Goal: Task Accomplishment & Management: Complete application form

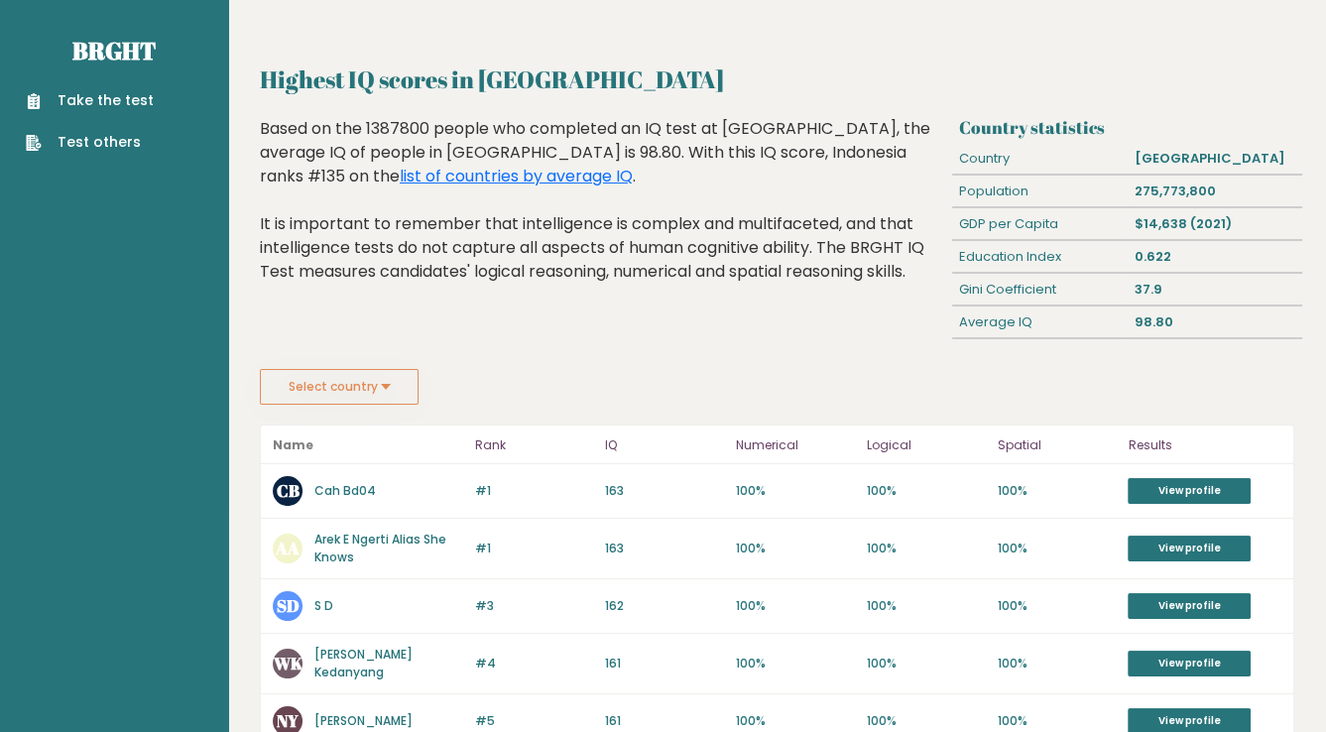
click at [378, 384] on button "Select country" at bounding box center [339, 387] width 159 height 36
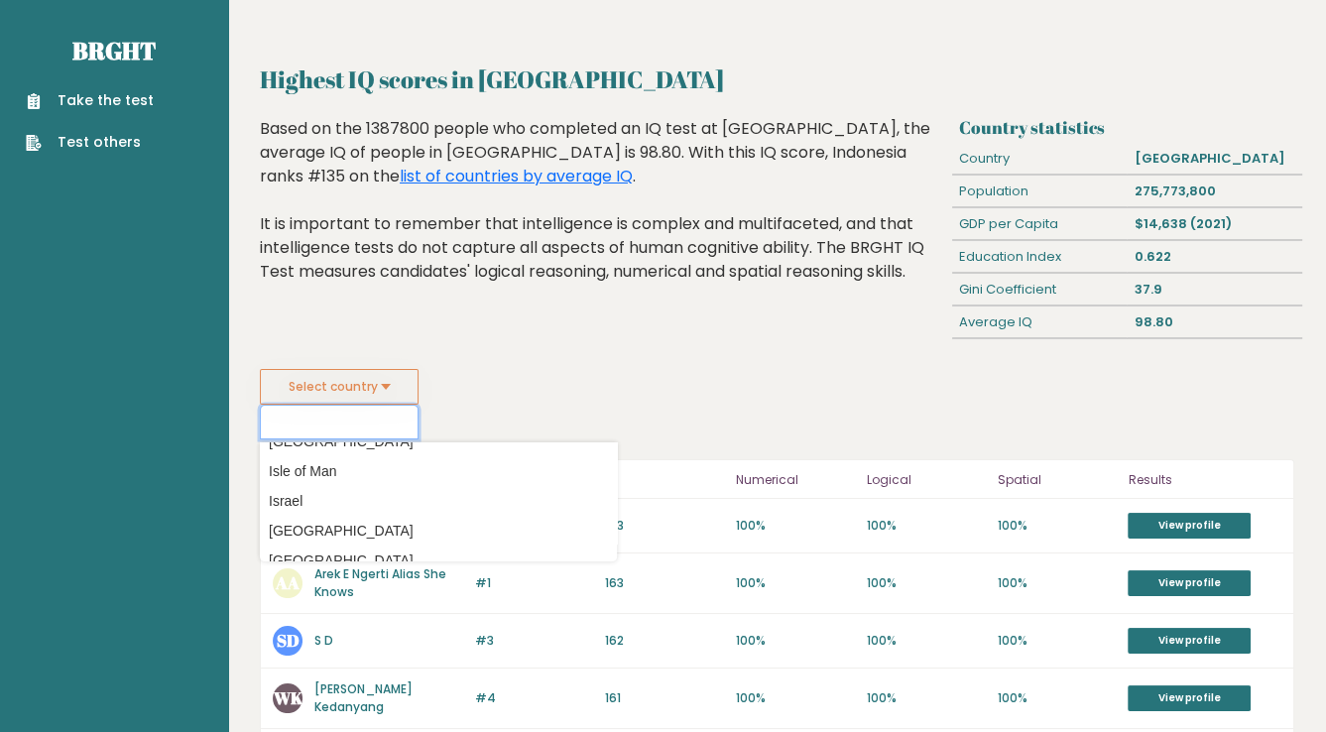
scroll to position [3074, 0]
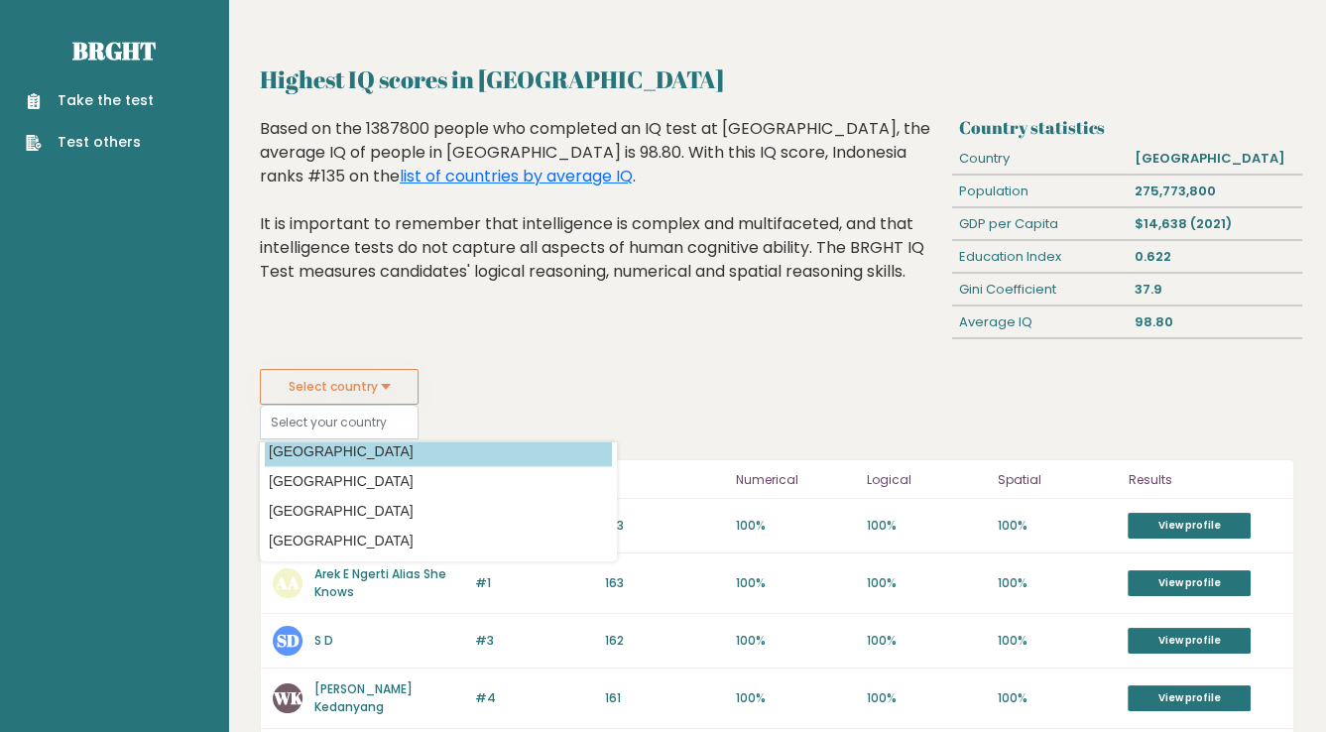
click at [322, 449] on option "[GEOGRAPHIC_DATA]" at bounding box center [438, 451] width 347 height 29
type input "[GEOGRAPHIC_DATA]"
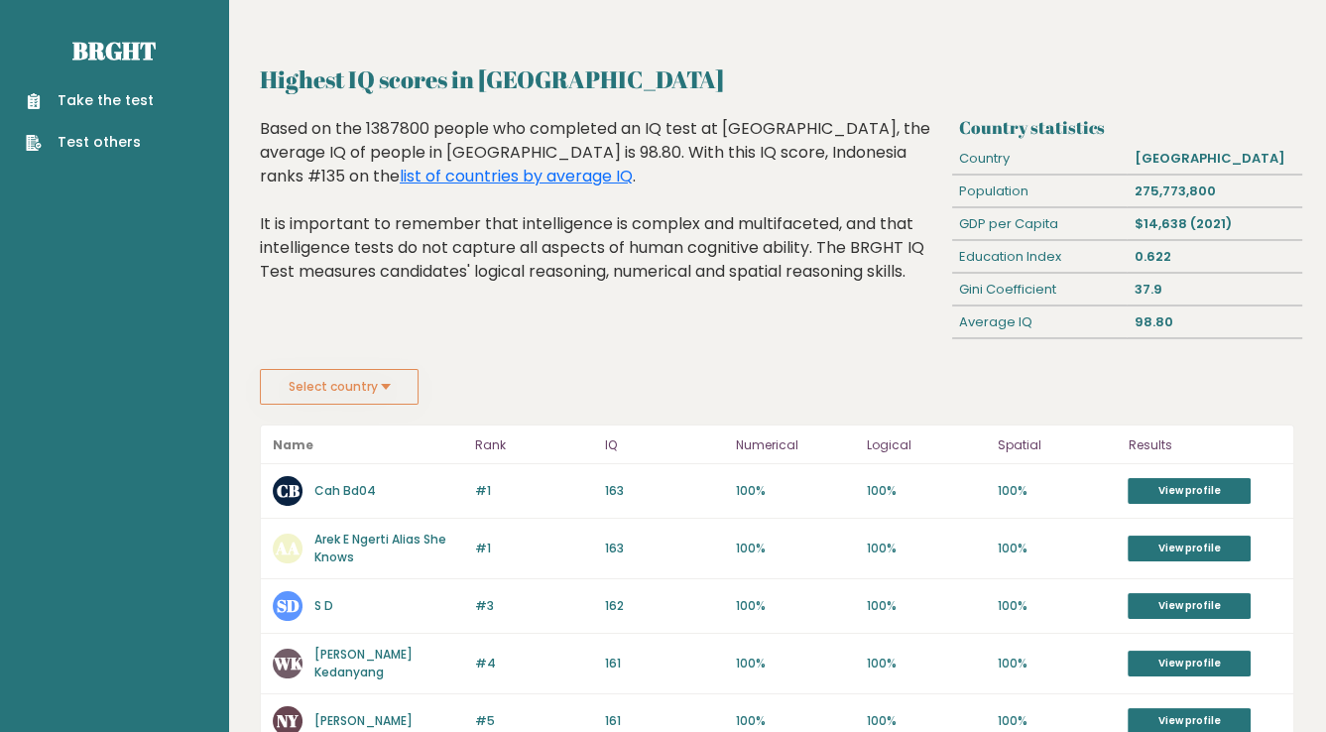
click at [357, 383] on button "Select country" at bounding box center [339, 387] width 159 height 36
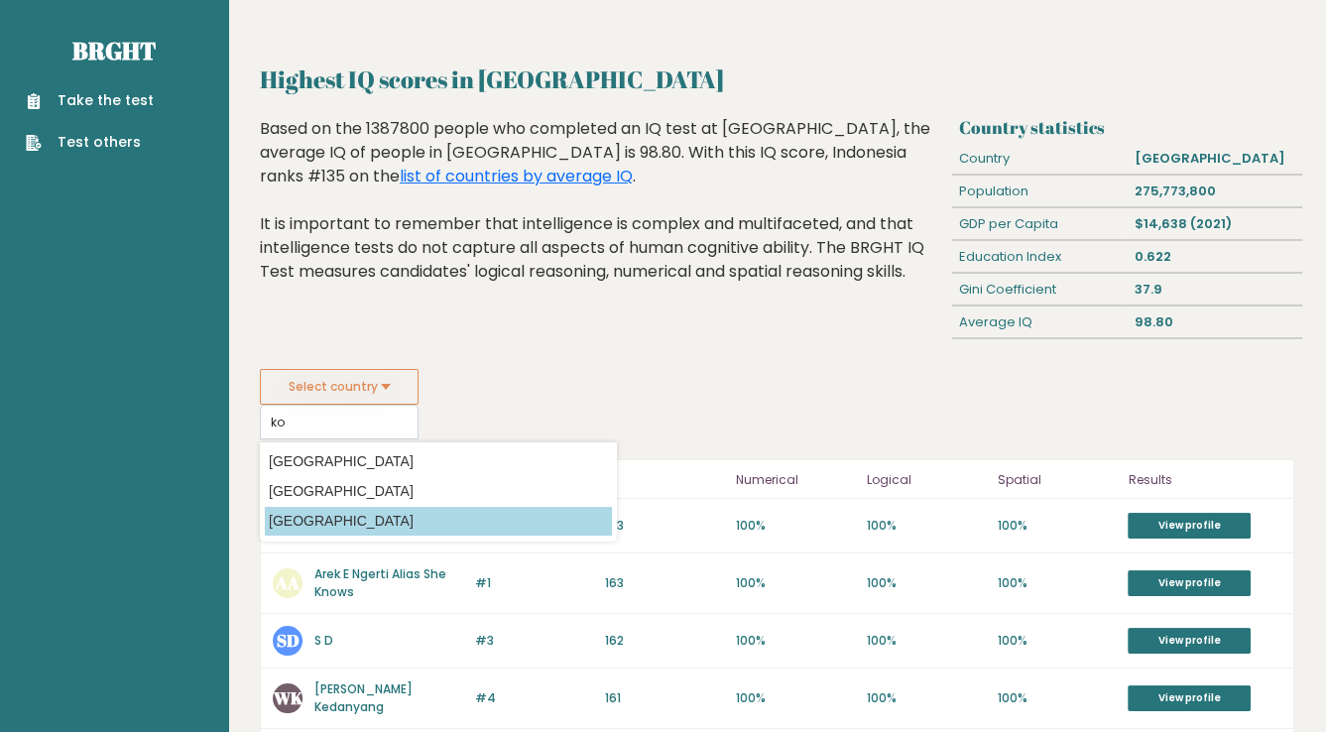
click at [335, 509] on option "[GEOGRAPHIC_DATA]" at bounding box center [438, 521] width 347 height 29
type input "[GEOGRAPHIC_DATA]"
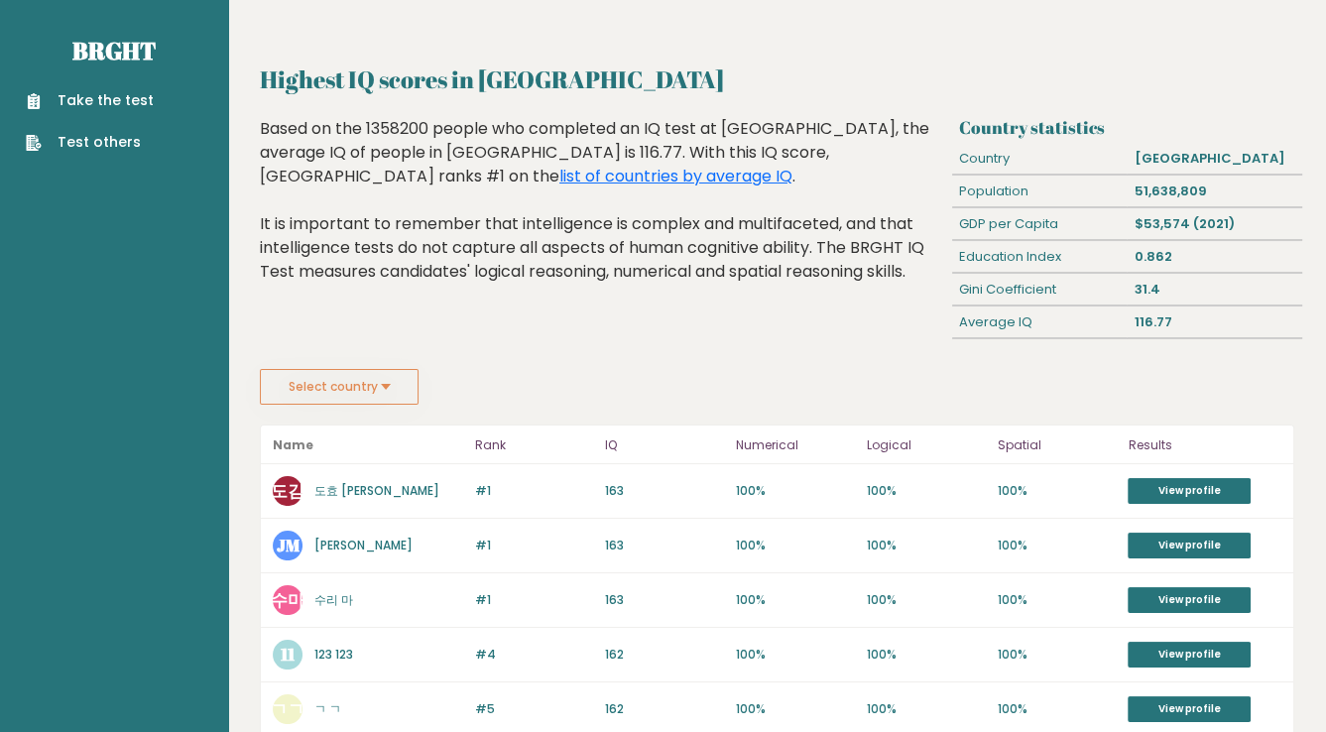
click at [353, 390] on button "Select country" at bounding box center [339, 387] width 159 height 36
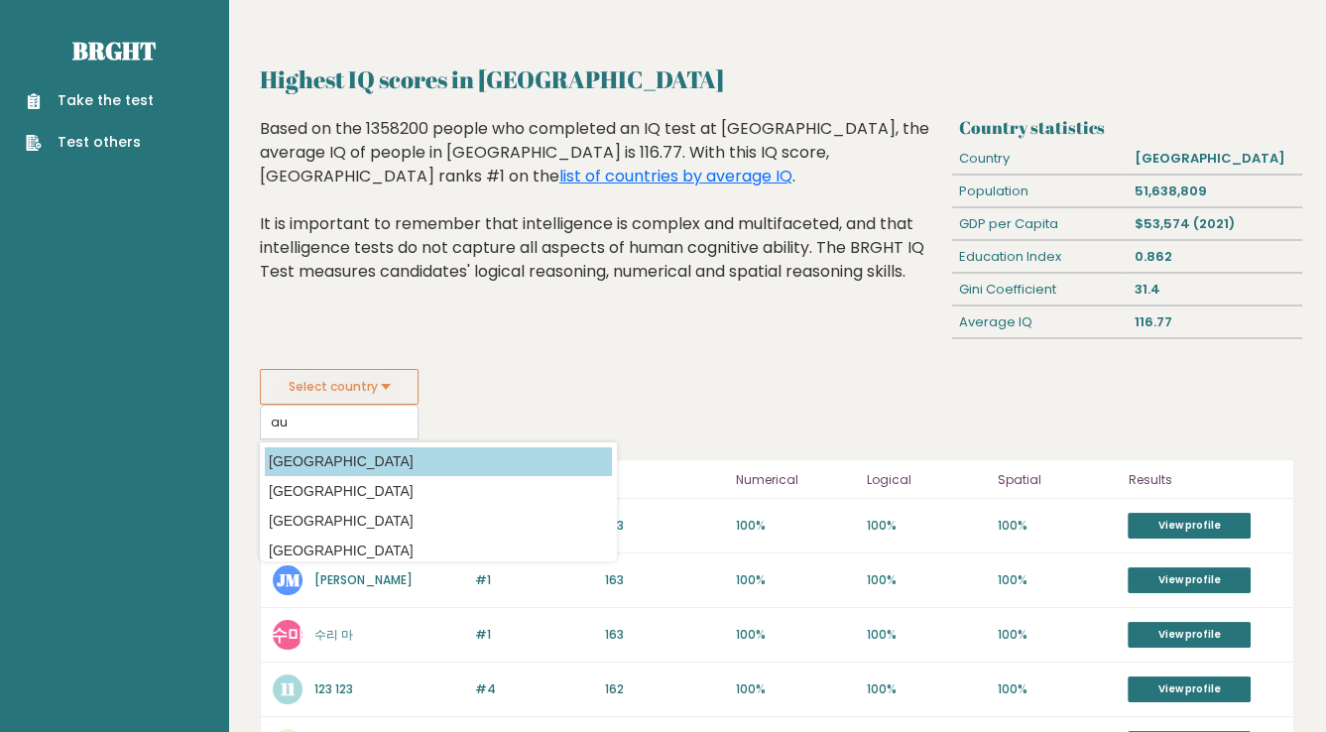
click at [326, 454] on option "[GEOGRAPHIC_DATA]" at bounding box center [438, 461] width 347 height 29
type input "[GEOGRAPHIC_DATA]"
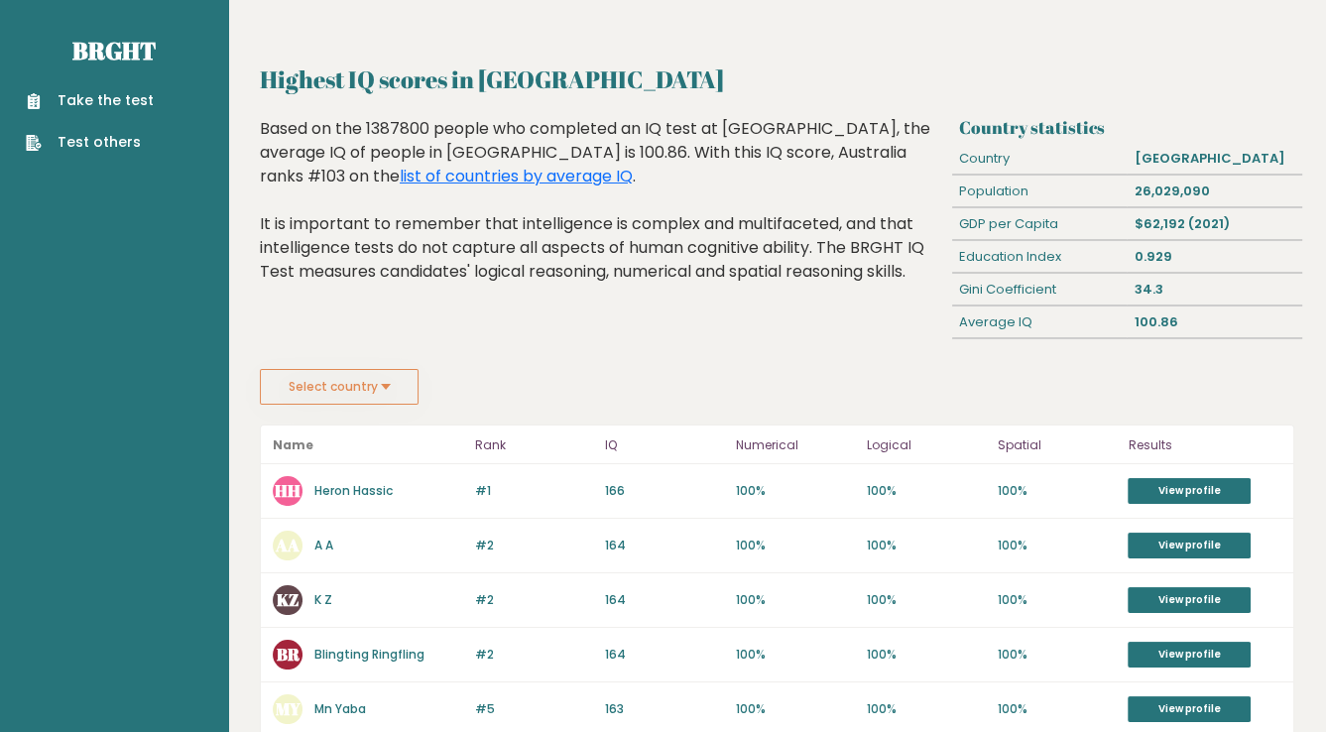
click at [352, 386] on button "Select country" at bounding box center [339, 387] width 159 height 36
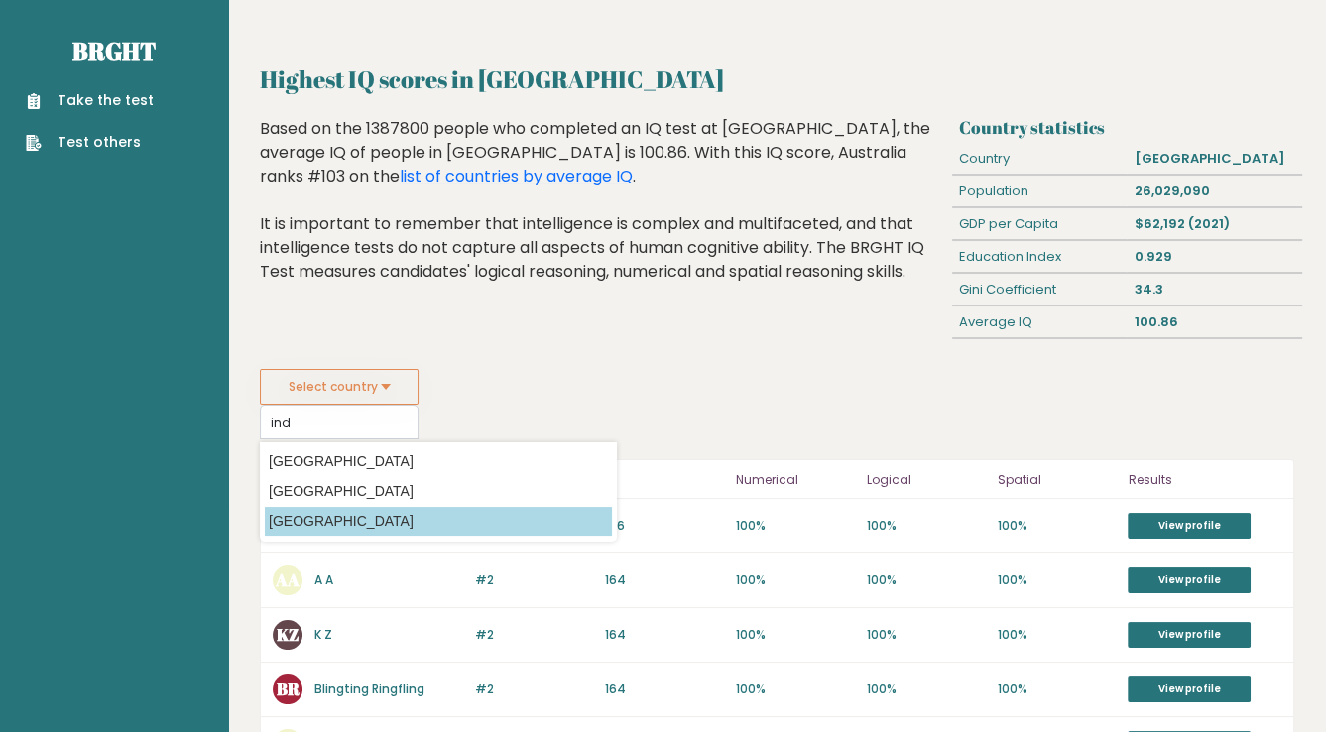
click at [321, 517] on option "[GEOGRAPHIC_DATA]" at bounding box center [438, 521] width 347 height 29
type input "[GEOGRAPHIC_DATA]"
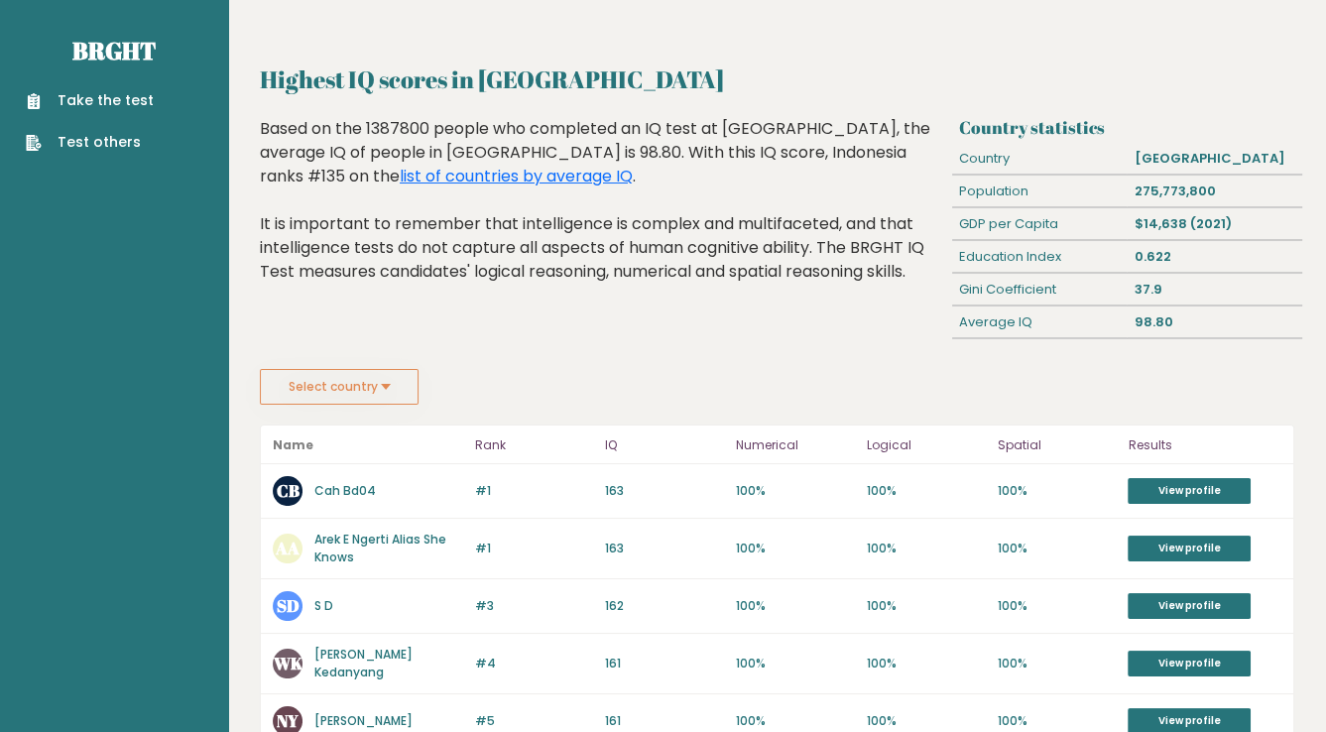
click at [118, 100] on link "Take the test" at bounding box center [90, 100] width 128 height 21
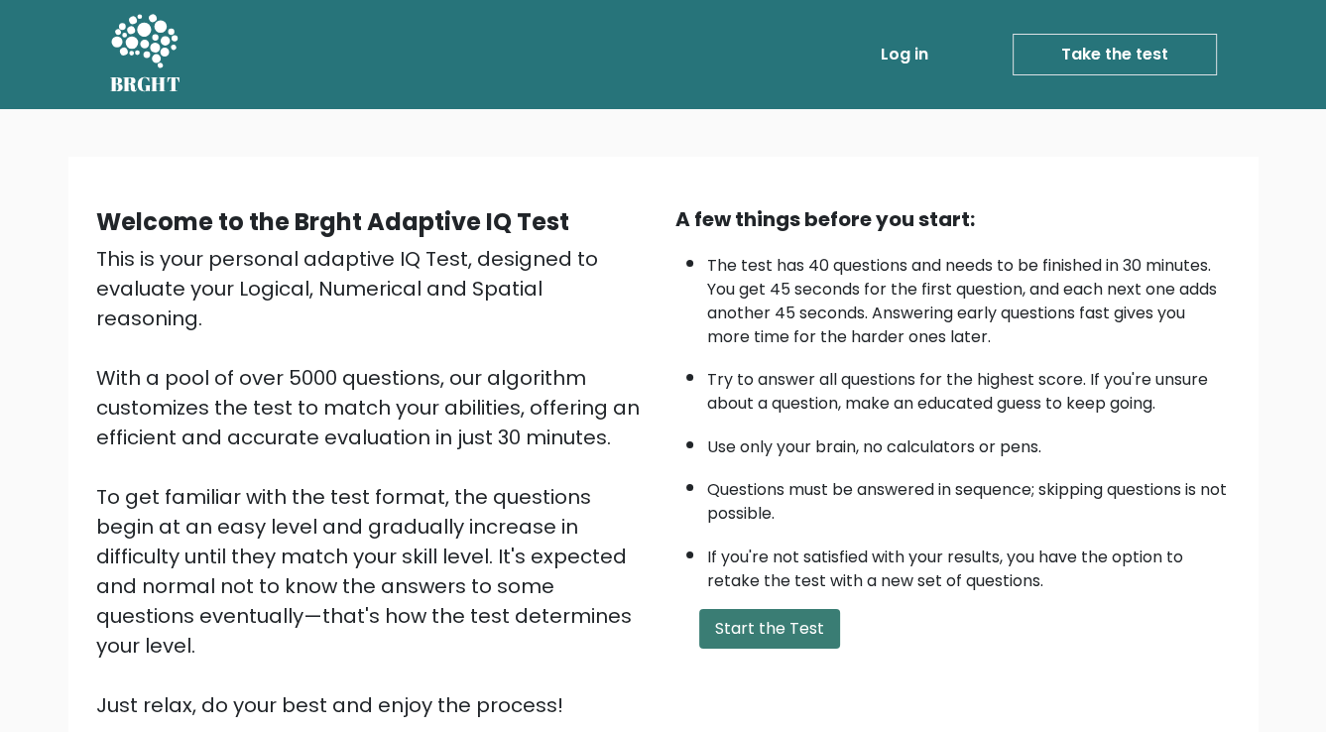
click at [817, 625] on button "Start the Test" at bounding box center [769, 629] width 141 height 40
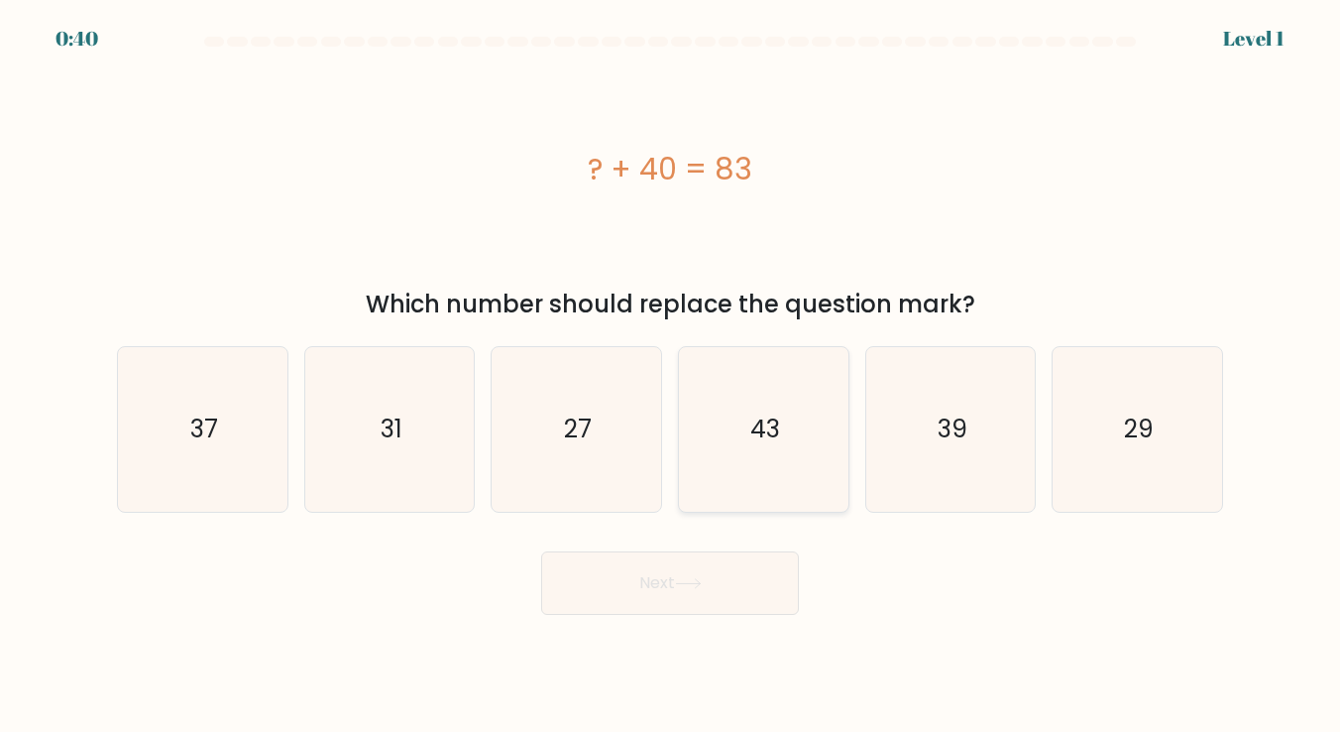
click at [786, 445] on icon "43" at bounding box center [763, 429] width 165 height 165
click at [671, 376] on input "d. 43" at bounding box center [670, 371] width 1 height 10
radio input "true"
click at [725, 582] on button "Next" at bounding box center [670, 582] width 258 height 63
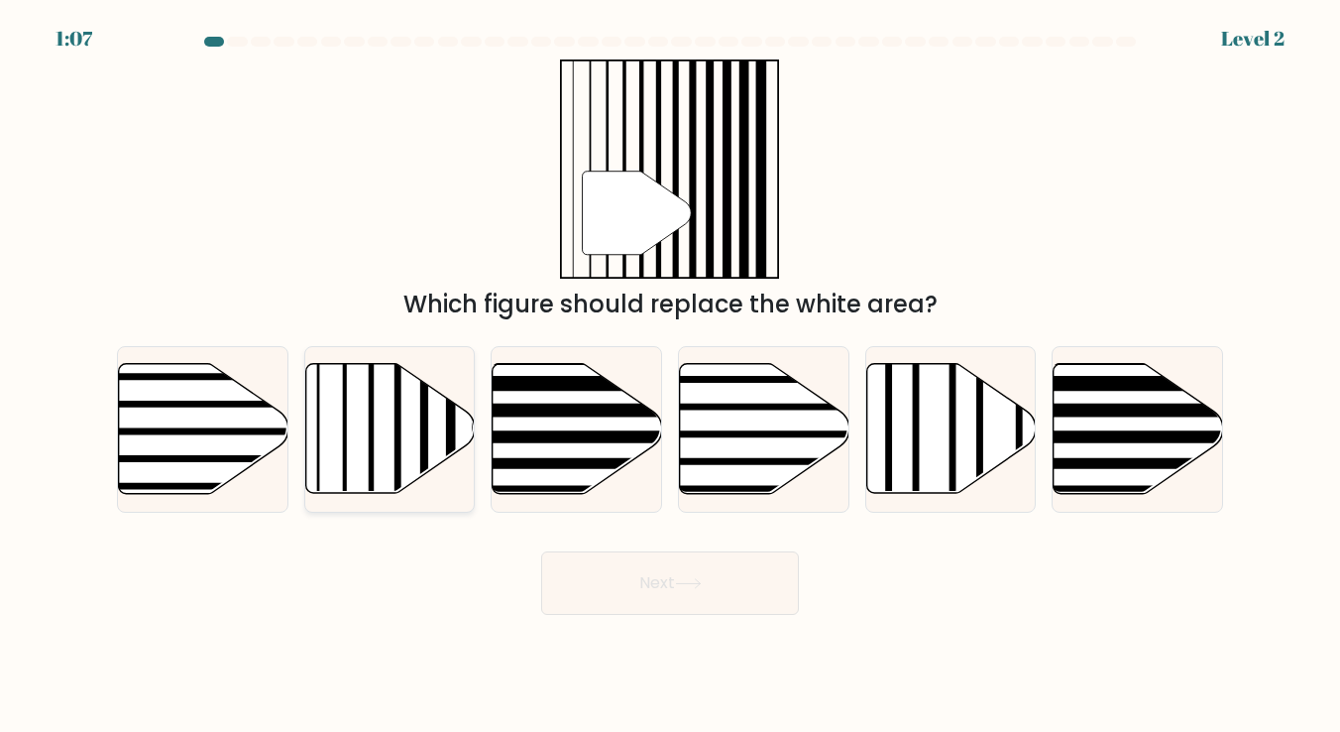
click at [432, 442] on icon at bounding box center [390, 429] width 170 height 130
click at [670, 376] on input "b." at bounding box center [670, 371] width 1 height 10
radio input "true"
click at [636, 579] on button "Next" at bounding box center [670, 582] width 258 height 63
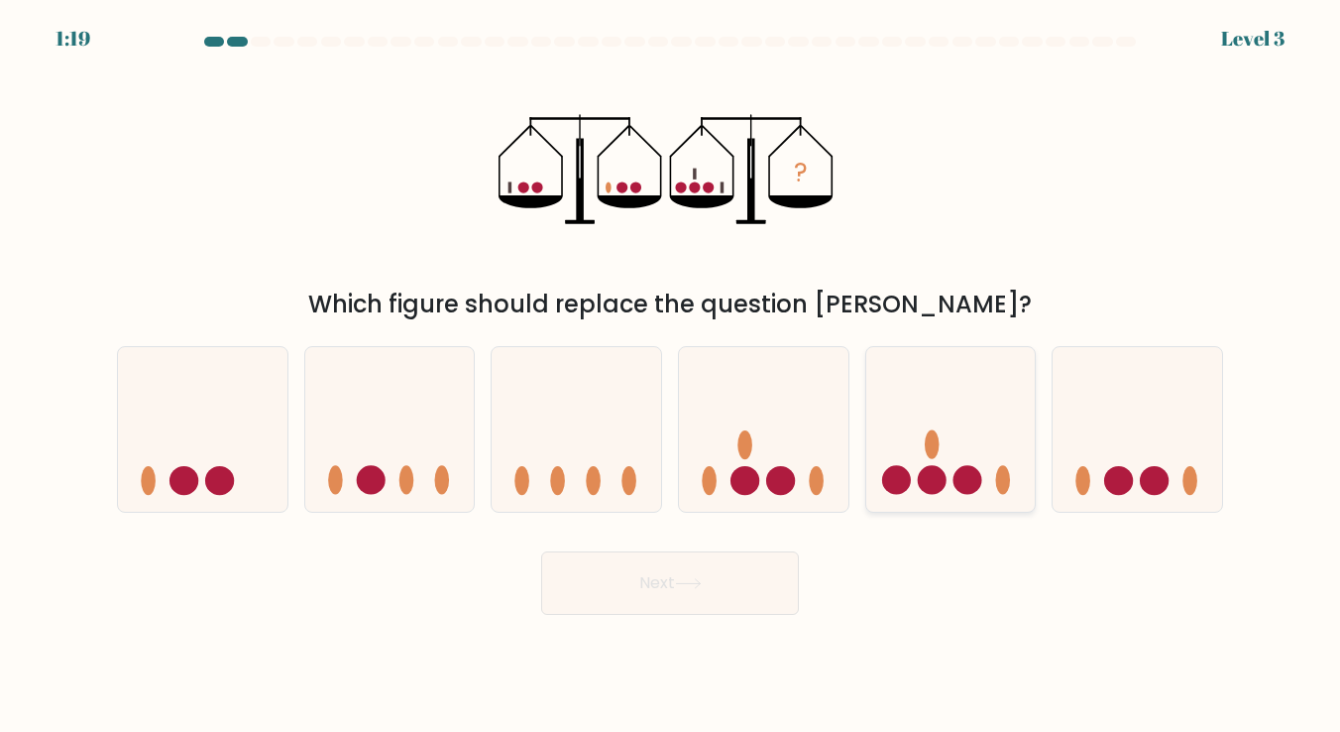
click at [927, 468] on circle at bounding box center [931, 480] width 29 height 29
click at [671, 376] on input "e." at bounding box center [670, 371] width 1 height 10
radio input "true"
click at [748, 591] on button "Next" at bounding box center [670, 582] width 258 height 63
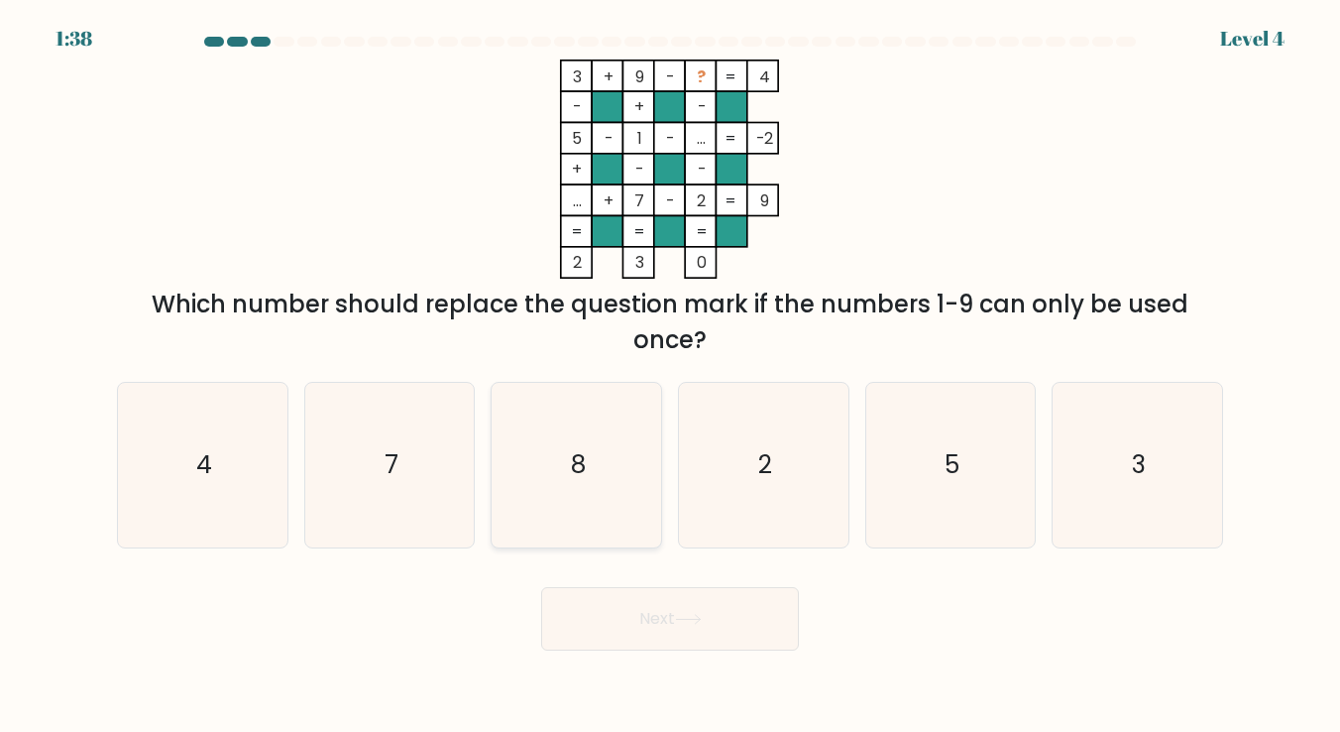
click at [560, 487] on icon "8" at bounding box center [577, 465] width 165 height 165
click at [670, 376] on input "c. 8" at bounding box center [670, 371] width 1 height 10
radio input "true"
click at [673, 638] on button "Next" at bounding box center [670, 618] width 258 height 63
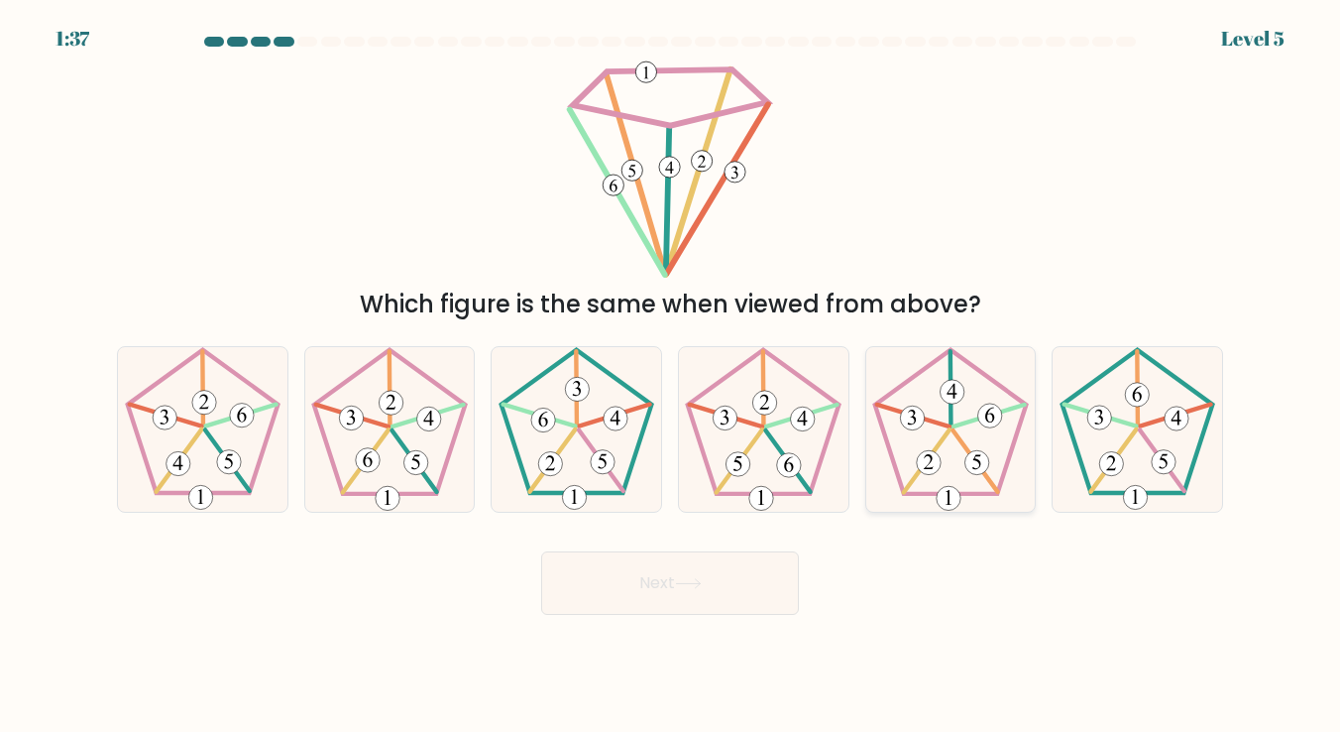
click at [941, 435] on icon at bounding box center [951, 429] width 165 height 165
click at [671, 376] on input "e." at bounding box center [670, 371] width 1 height 10
radio input "true"
click at [682, 577] on button "Next" at bounding box center [670, 582] width 258 height 63
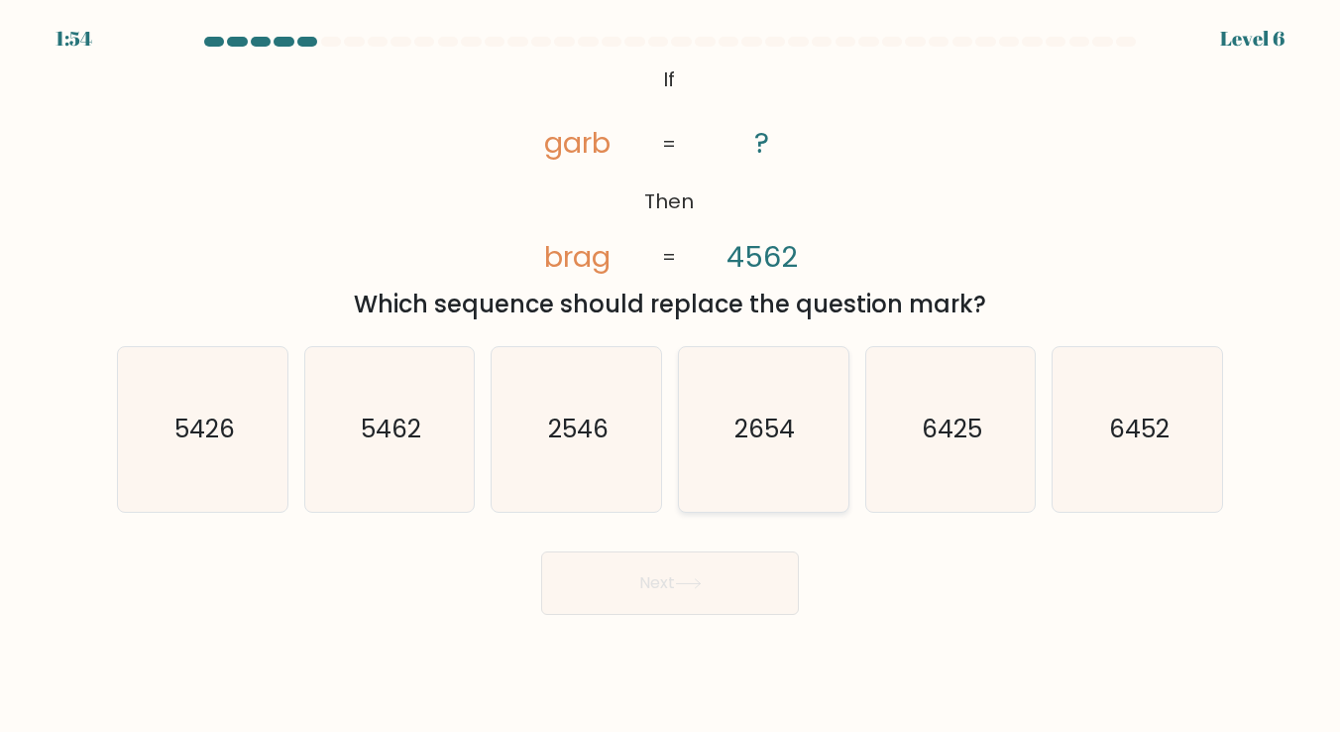
click at [759, 450] on icon "2654" at bounding box center [763, 429] width 165 height 165
click at [671, 376] on input "d. 2654" at bounding box center [670, 371] width 1 height 10
radio input "true"
click at [682, 586] on icon at bounding box center [688, 583] width 27 height 11
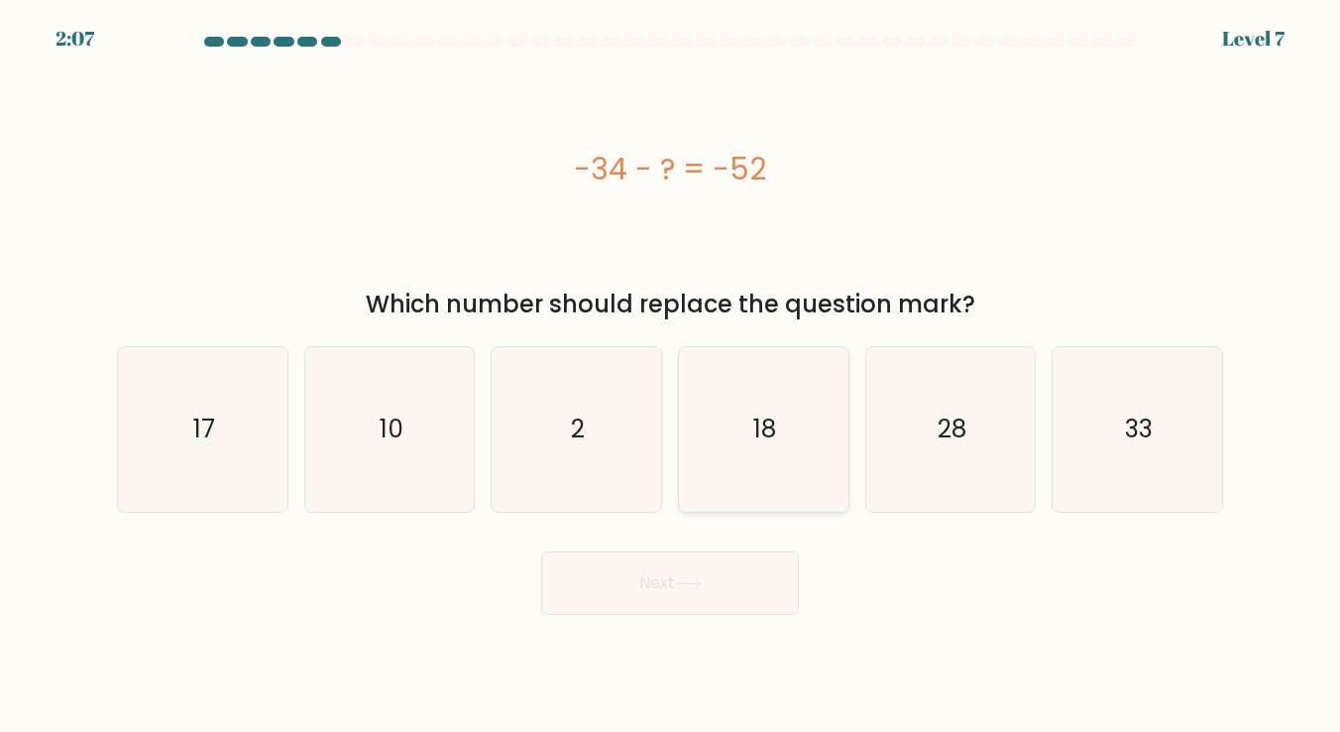
click at [769, 470] on icon "18" at bounding box center [763, 429] width 165 height 165
click at [671, 376] on input "d. 18" at bounding box center [670, 371] width 1 height 10
radio input "true"
click at [710, 581] on button "Next" at bounding box center [670, 582] width 258 height 63
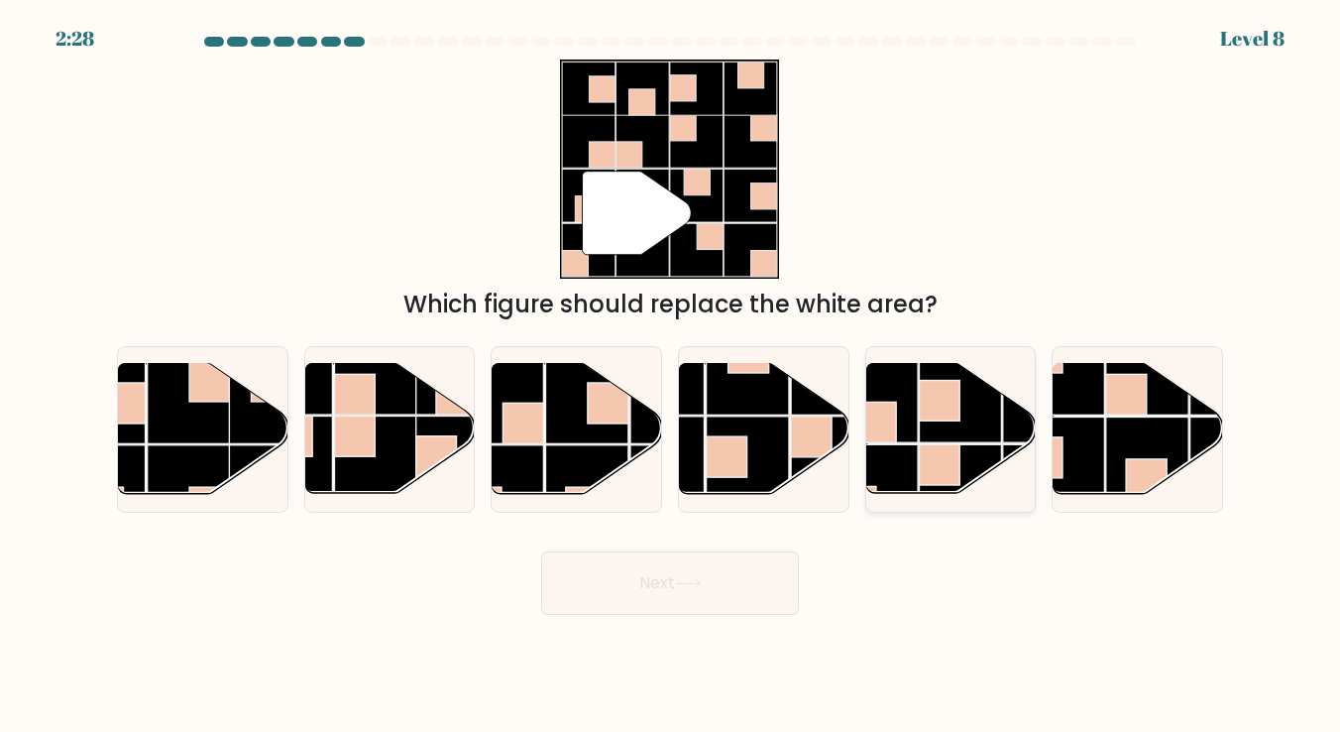
click at [932, 454] on rect at bounding box center [939, 465] width 41 height 41
click at [671, 376] on input "e." at bounding box center [670, 371] width 1 height 10
radio input "true"
click at [662, 568] on button "Next" at bounding box center [670, 582] width 258 height 63
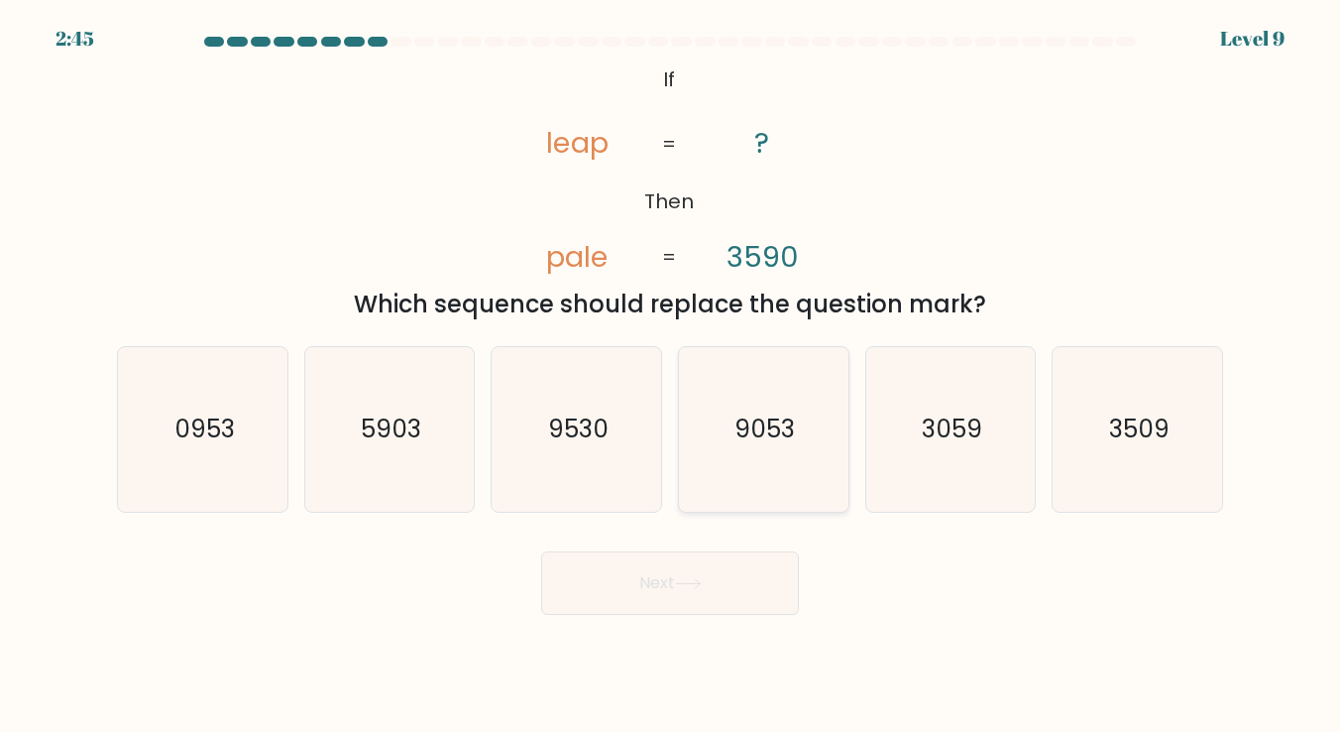
click at [774, 417] on text "9053" at bounding box center [765, 429] width 60 height 35
click at [671, 376] on input "d. 9053" at bounding box center [670, 371] width 1 height 10
radio input "true"
click at [679, 584] on icon at bounding box center [688, 583] width 27 height 11
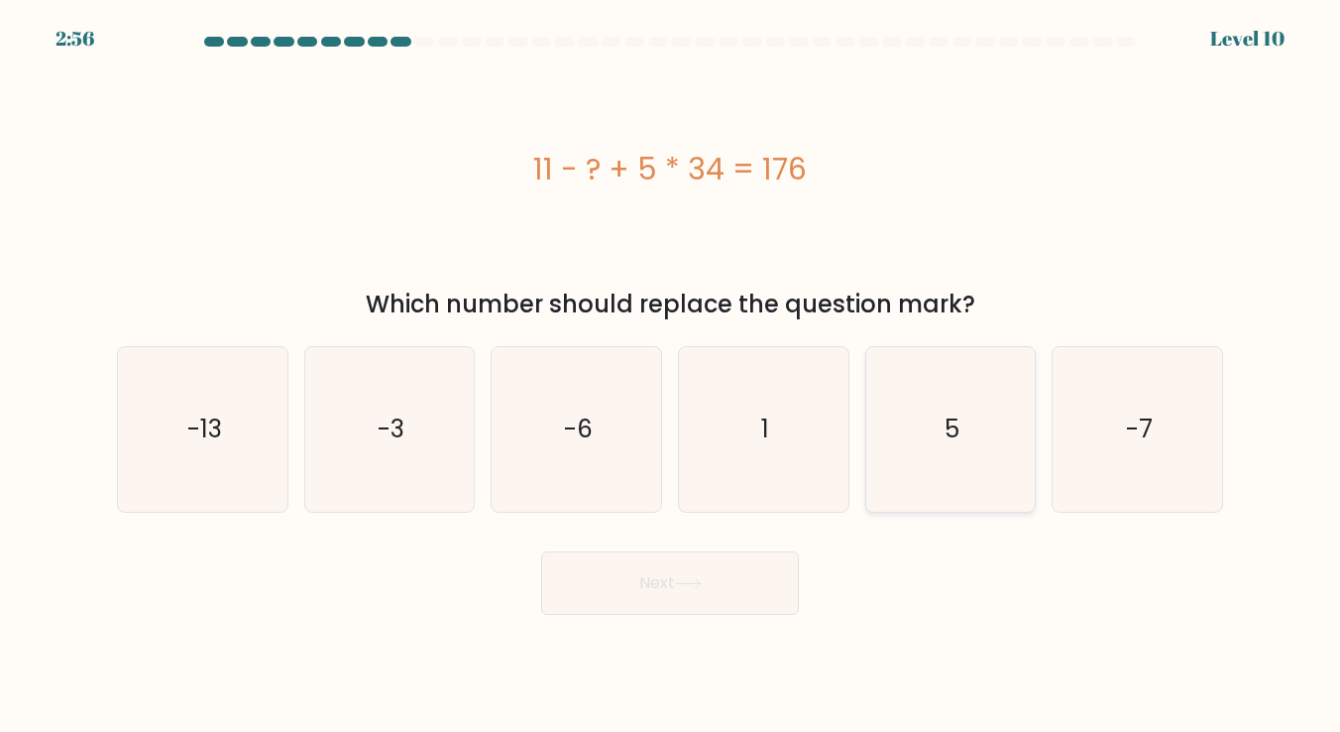
click at [932, 437] on icon "5" at bounding box center [951, 429] width 165 height 165
click at [671, 376] on input "e. 5" at bounding box center [670, 371] width 1 height 10
radio input "true"
click at [667, 587] on button "Next" at bounding box center [670, 582] width 258 height 63
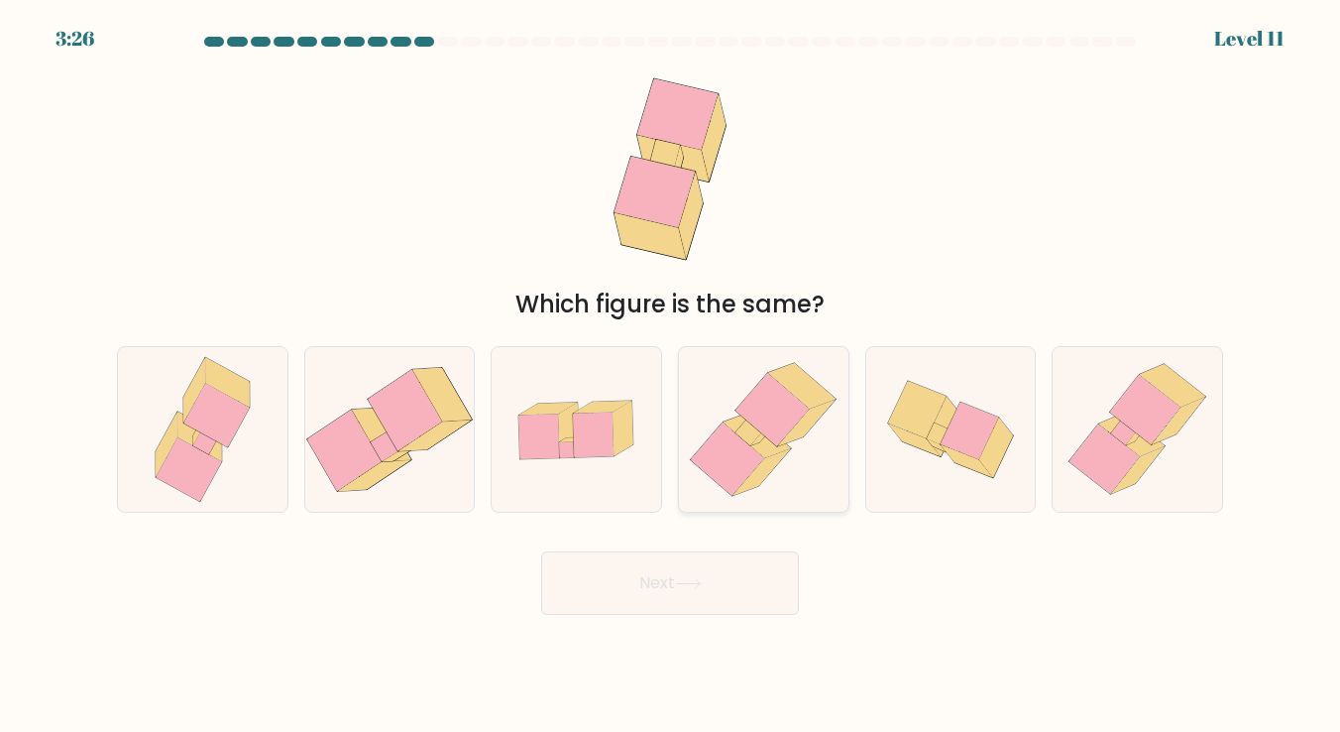
click at [750, 425] on icon at bounding box center [749, 432] width 27 height 26
click at [671, 376] on input "d." at bounding box center [670, 371] width 1 height 10
radio input "true"
click at [718, 586] on button "Next" at bounding box center [670, 582] width 258 height 63
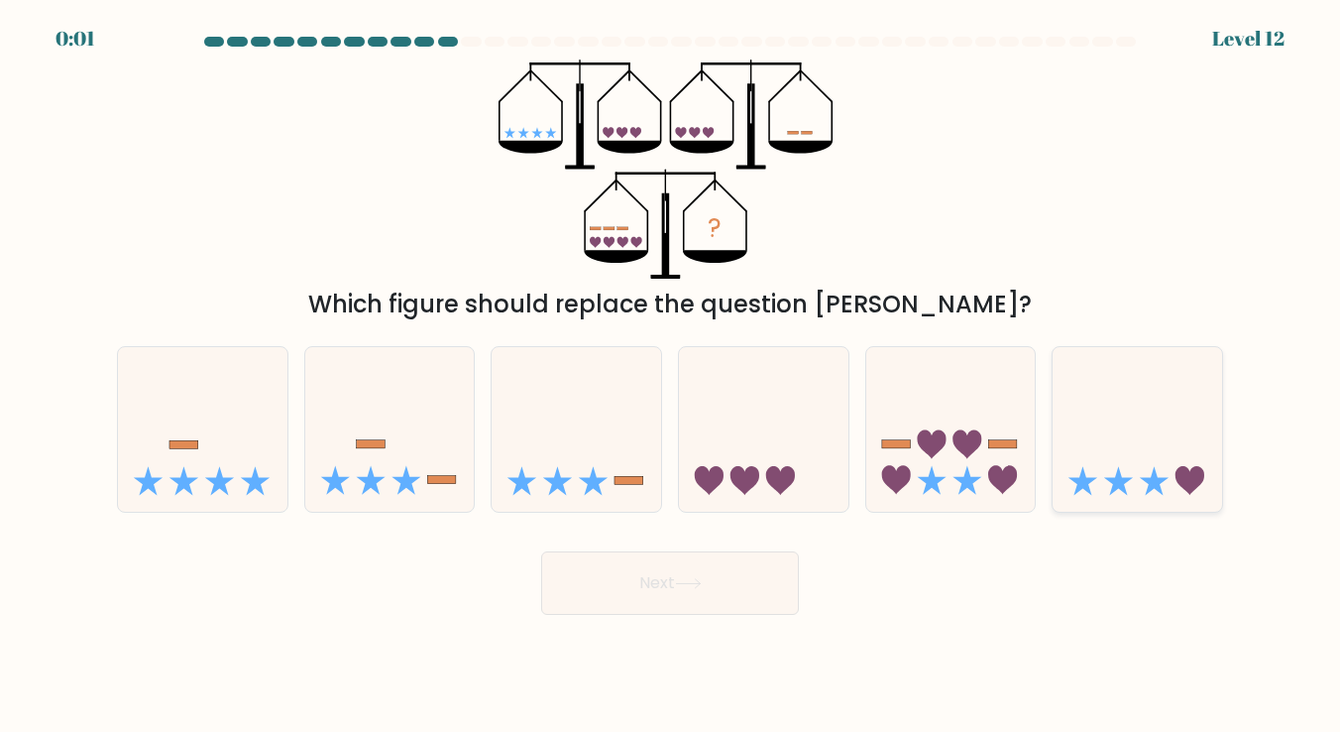
click at [1111, 463] on icon at bounding box center [1138, 429] width 170 height 140
click at [671, 376] on input "f." at bounding box center [670, 371] width 1 height 10
radio input "true"
click at [671, 570] on button "Next" at bounding box center [670, 582] width 258 height 63
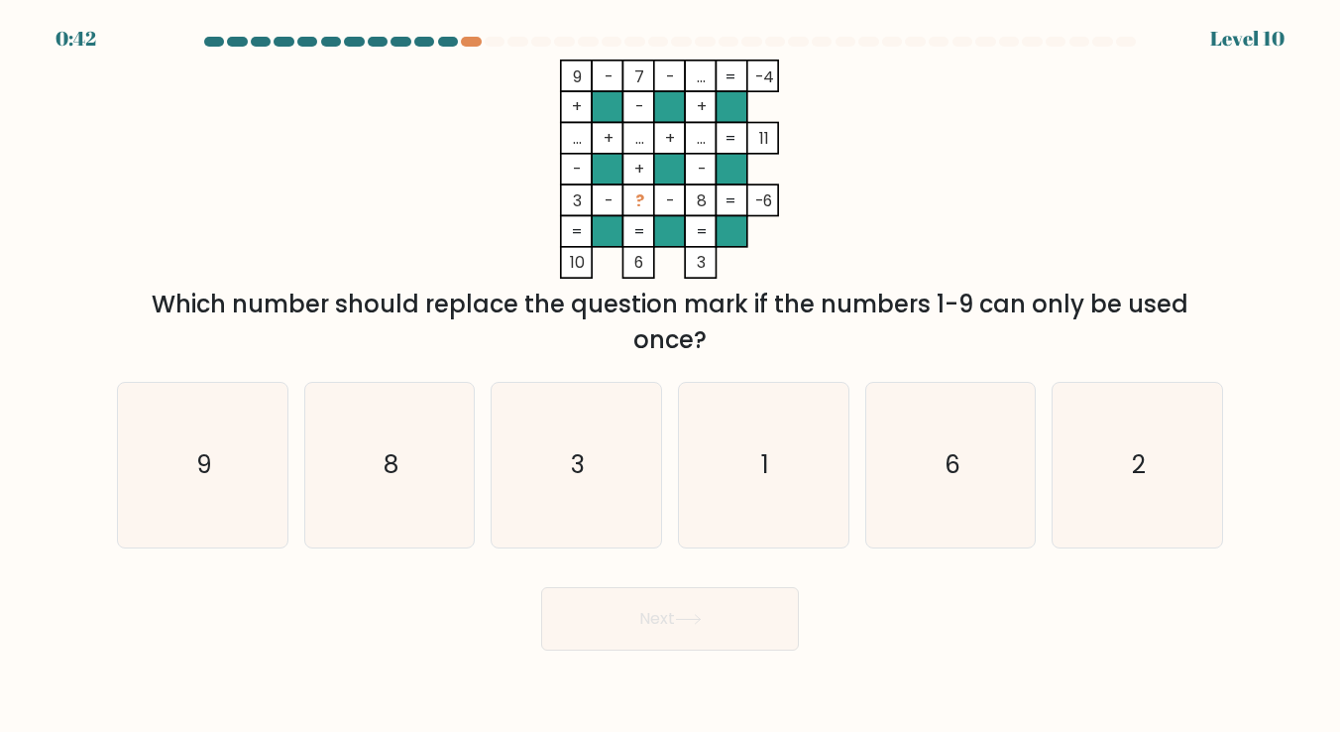
click at [458, 41] on at bounding box center [670, 42] width 936 height 10
click at [479, 45] on div at bounding box center [471, 42] width 20 height 10
click at [452, 47] on div at bounding box center [670, 46] width 1130 height 18
